Goal: Task Accomplishment & Management: Manage account settings

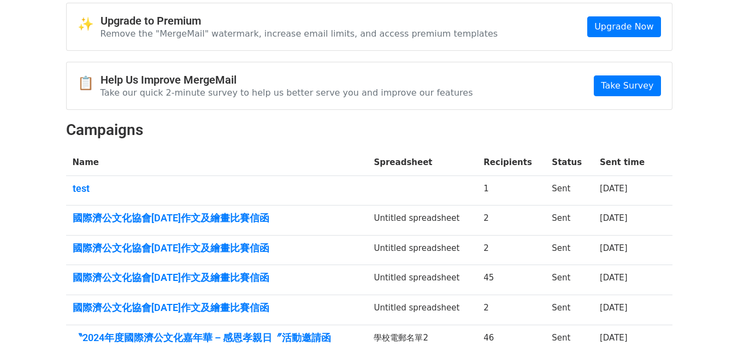
scroll to position [109, 0]
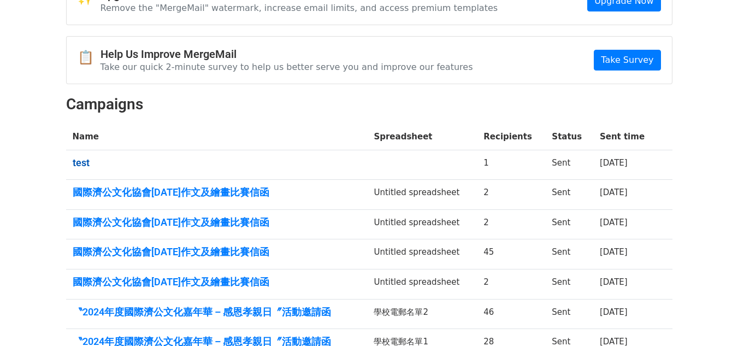
click at [81, 164] on link "test" at bounding box center [217, 163] width 288 height 12
